Goal: Information Seeking & Learning: Check status

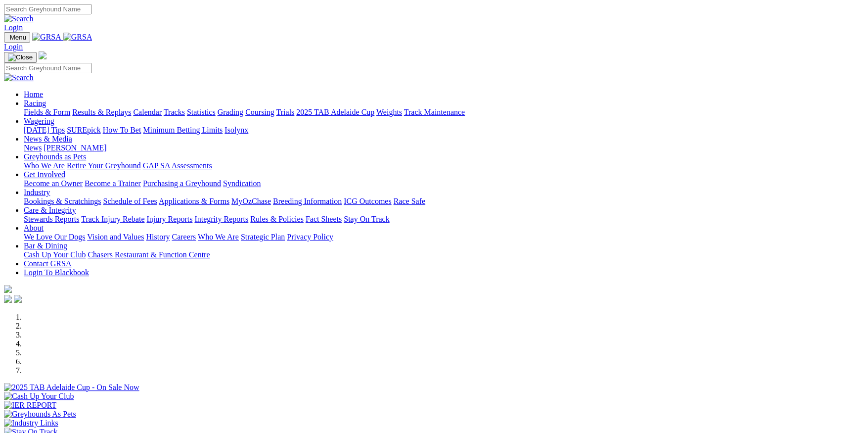
click at [46, 99] on link "Racing" at bounding box center [35, 103] width 22 height 8
click at [131, 108] on link "Results & Replays" at bounding box center [101, 112] width 59 height 8
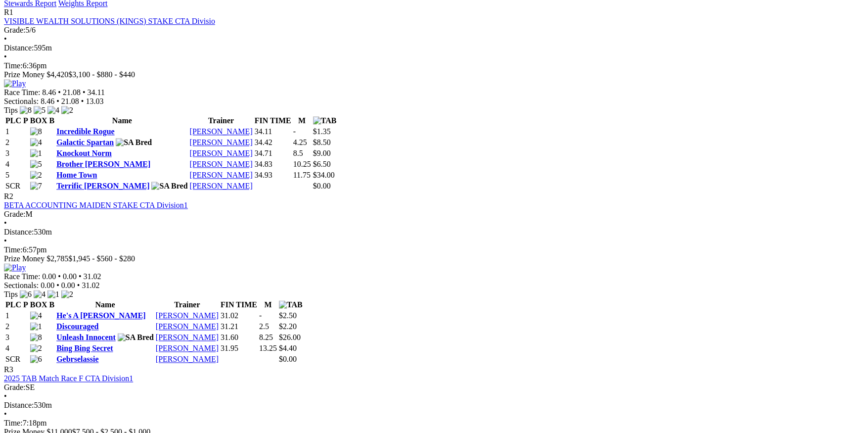
scroll to position [719, 0]
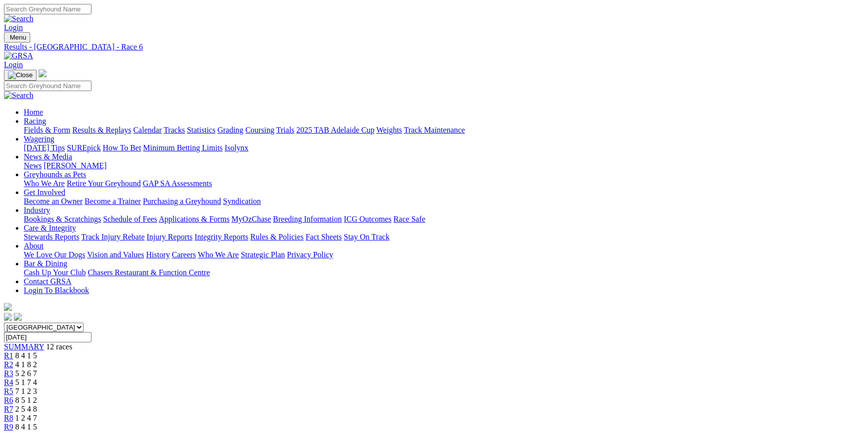
click at [44, 342] on span "SUMMARY" at bounding box center [24, 346] width 40 height 8
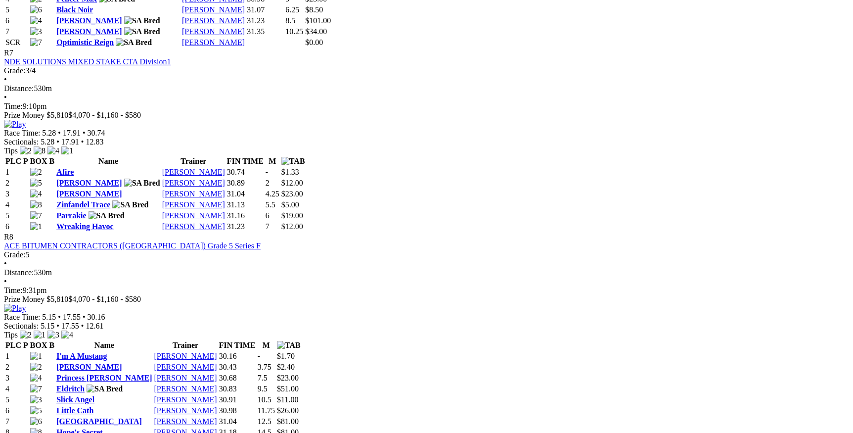
scroll to position [1541, 0]
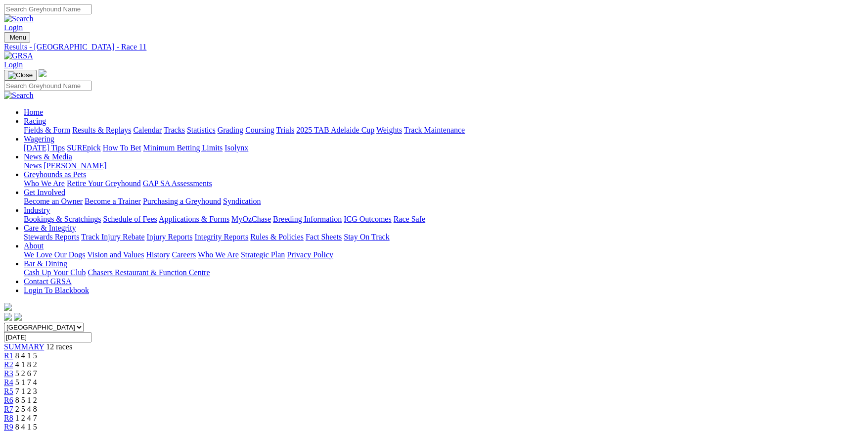
click at [13, 387] on span "R5" at bounding box center [8, 391] width 9 height 8
click at [162, 126] on link "Calendar" at bounding box center [147, 130] width 29 height 8
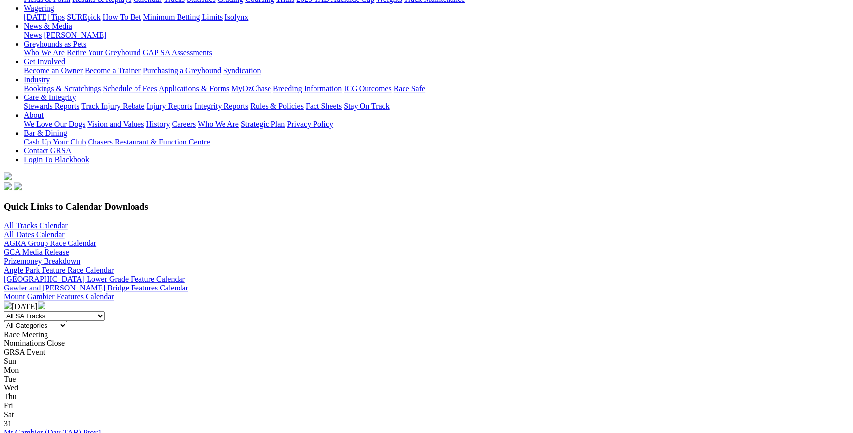
scroll to position [135, 0]
